Goal: Task Accomplishment & Management: Manage account settings

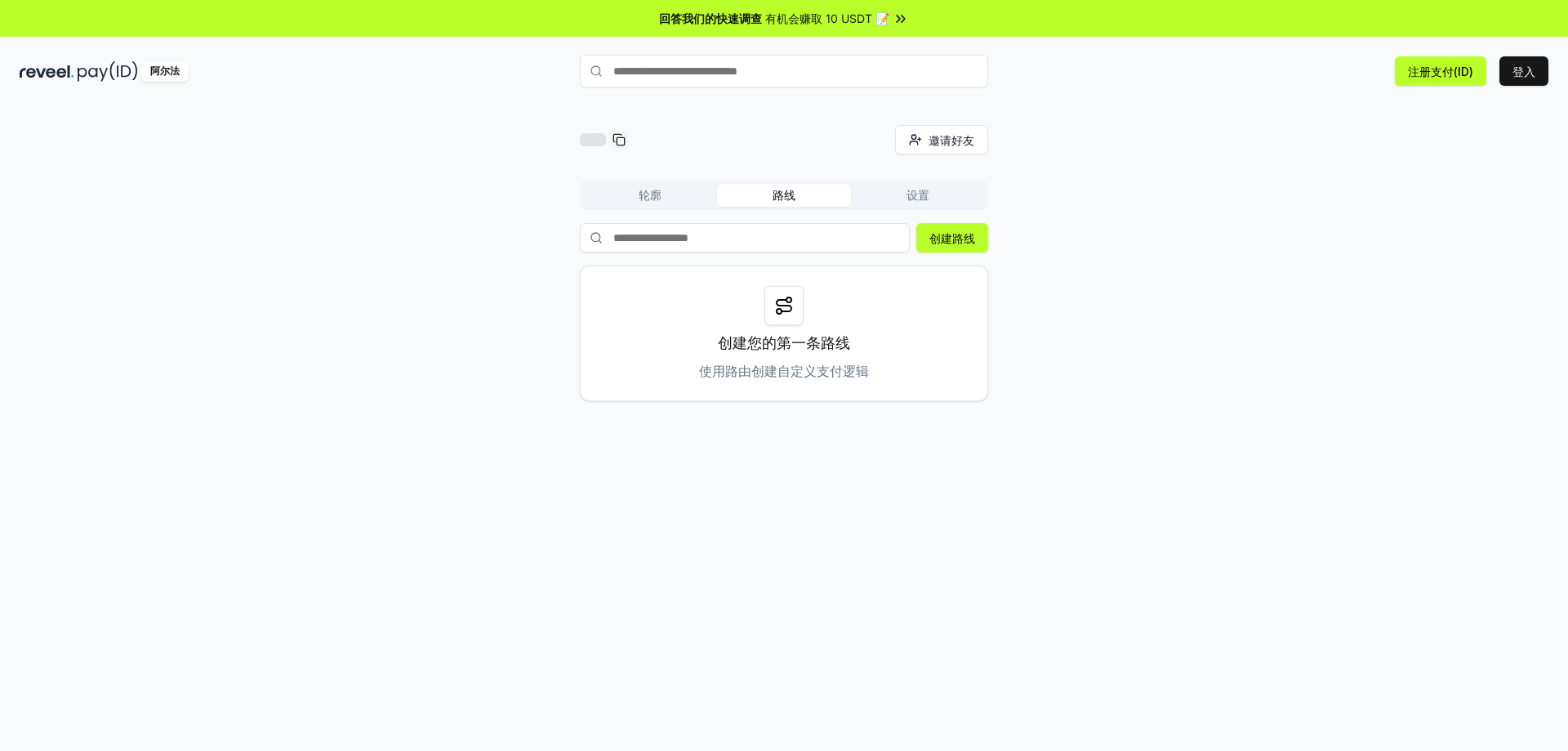
click at [637, 192] on button "轮廓" at bounding box center [650, 195] width 134 height 23
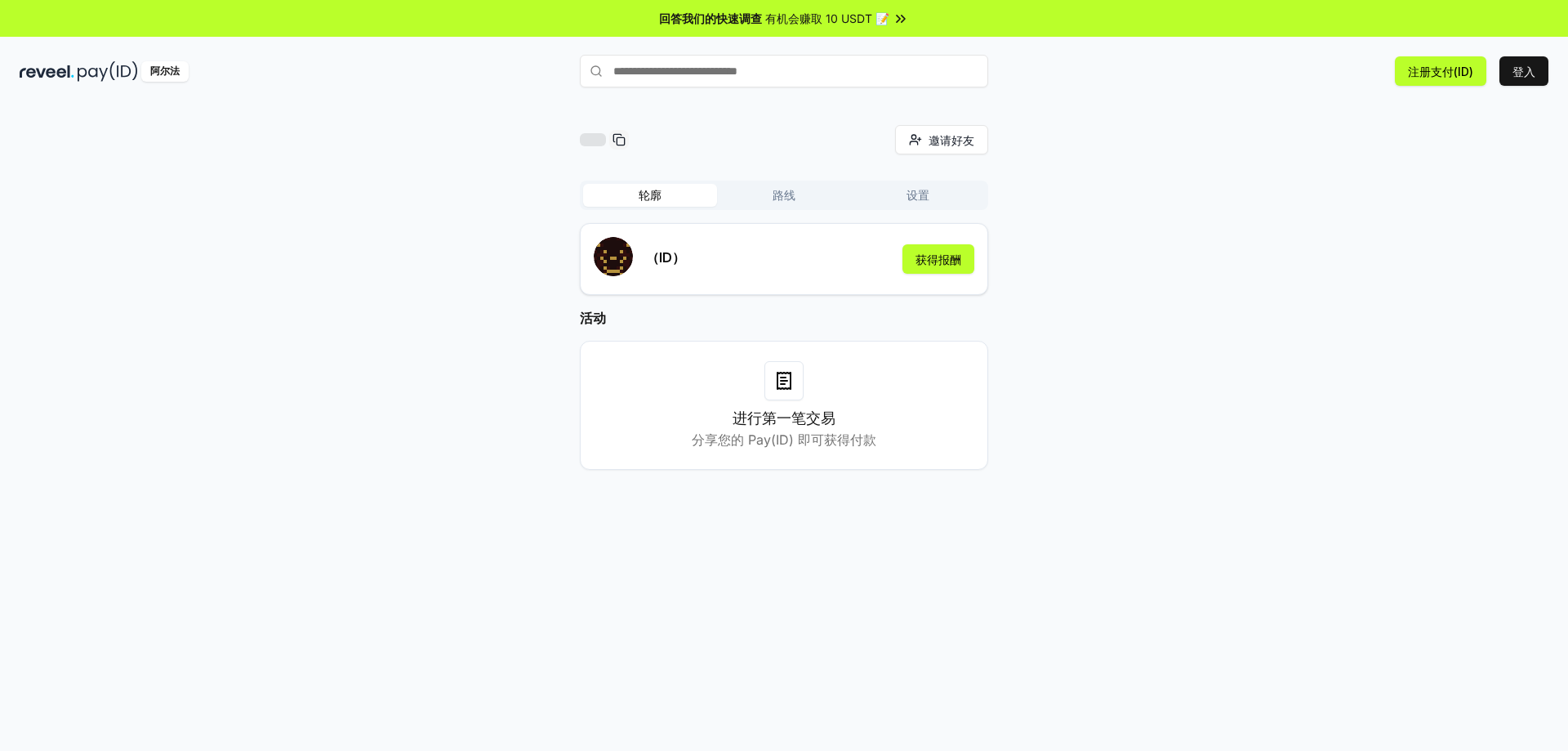
click at [1150, 210] on div "邀请好友 Invite 轮廓 路线 设置 （ID） 获得报酬 活动 进行第一笔交易 分享您的 Pay(ID) 即可获得付款" at bounding box center [784, 310] width 1529 height 371
